Goal: Transaction & Acquisition: Register for event/course

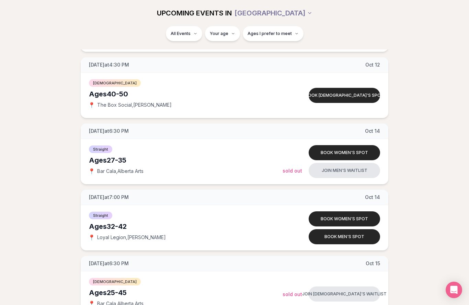
scroll to position [886, 0]
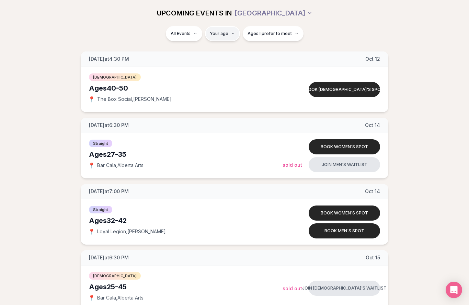
type input "**"
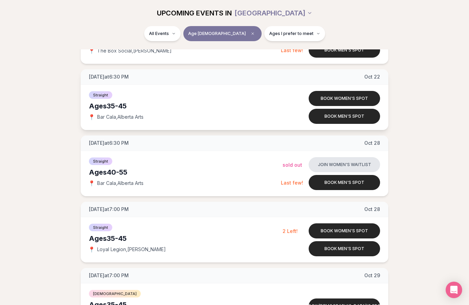
scroll to position [538, 0]
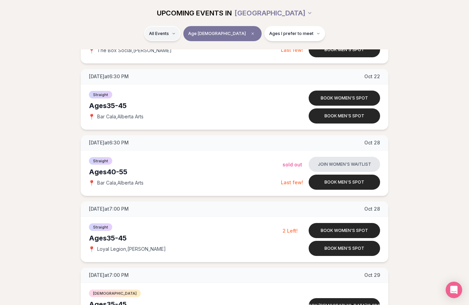
click at [190, 53] on div "Straight ( 7 )" at bounding box center [192, 51] width 65 height 15
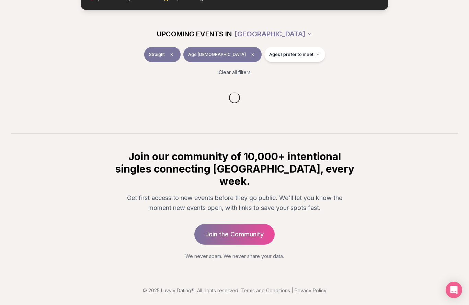
scroll to position [26, 0]
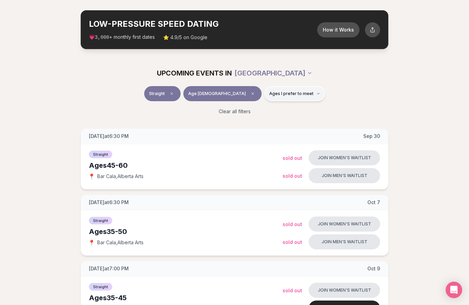
click at [279, 90] on button "Ages I prefer to meet" at bounding box center [294, 93] width 61 height 15
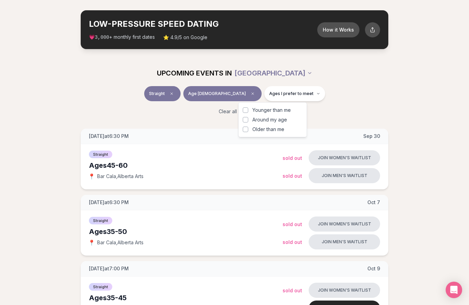
click at [275, 118] on span "Around my age" at bounding box center [269, 119] width 35 height 7
click at [248, 118] on button "Around my age" at bounding box center [245, 119] width 5 height 5
click at [271, 129] on span "Older than me" at bounding box center [268, 129] width 32 height 7
click at [248, 129] on button "Older than me" at bounding box center [245, 129] width 5 height 5
click at [321, 109] on div "Clear all filters" at bounding box center [234, 111] width 384 height 15
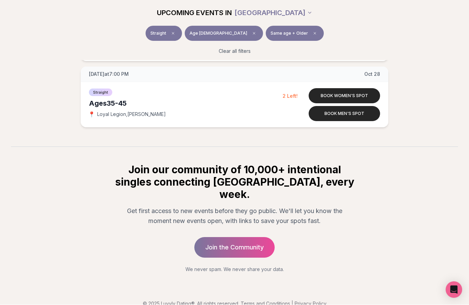
scroll to position [518, 0]
